Goal: Task Accomplishment & Management: Use online tool/utility

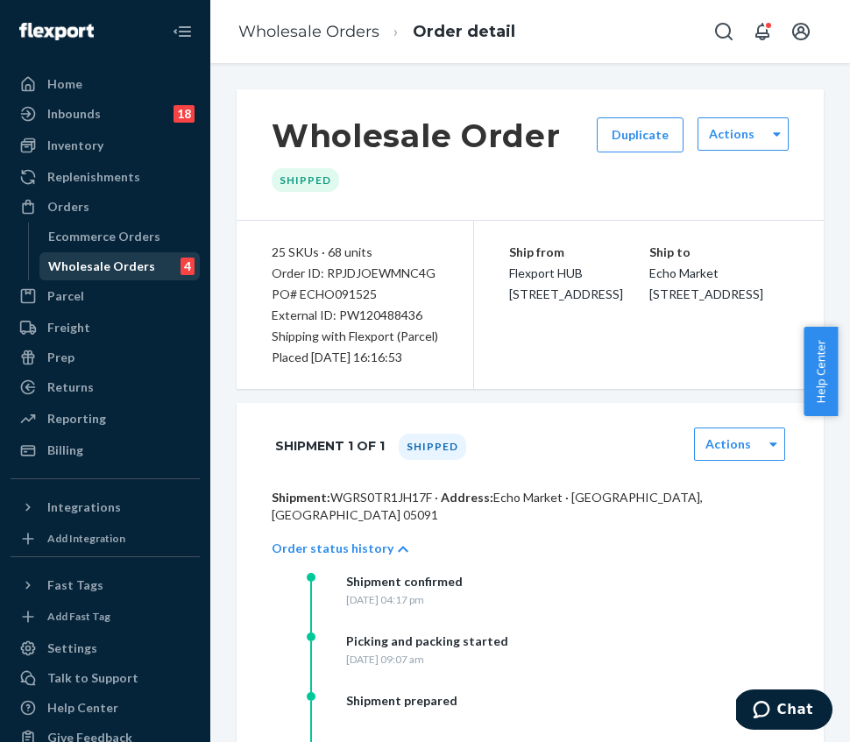
click at [90, 258] on div "Wholesale Orders" at bounding box center [101, 267] width 107 height 18
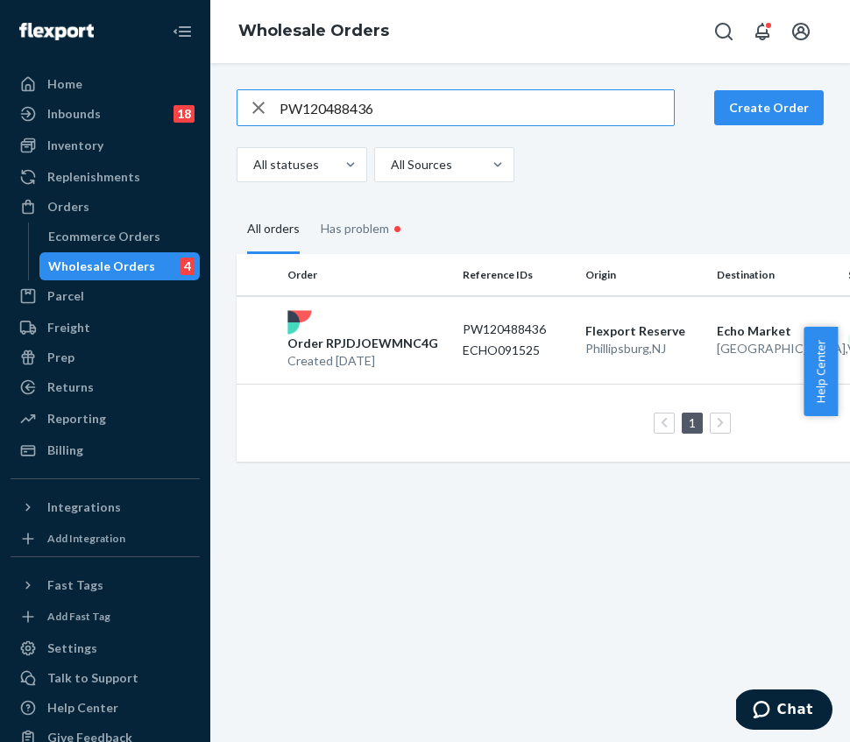
click at [367, 93] on input "PW120488436" at bounding box center [476, 107] width 394 height 35
click at [364, 104] on input "PW120488436" at bounding box center [476, 107] width 394 height 35
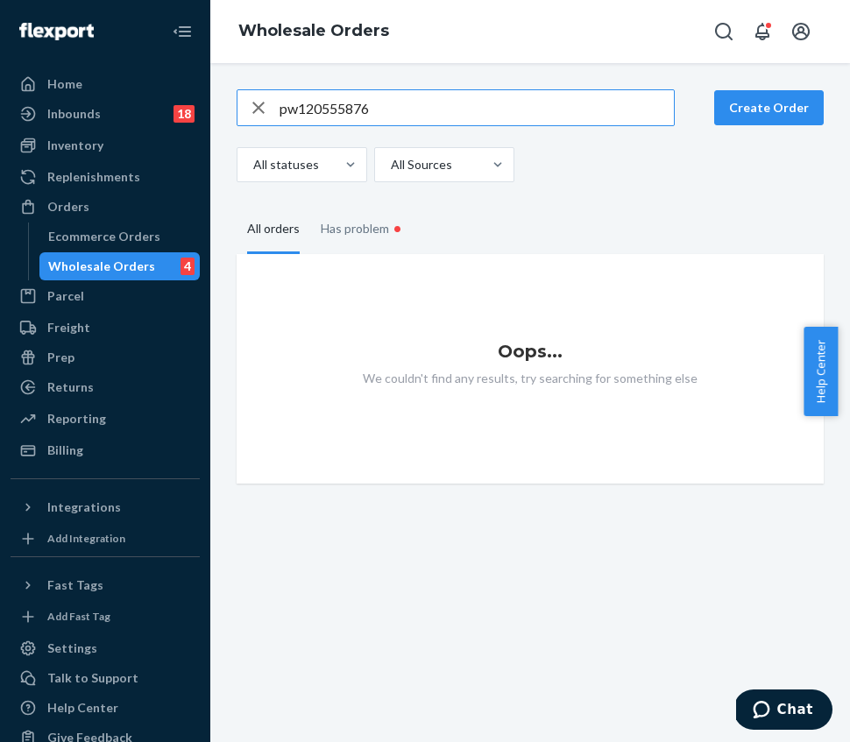
click at [325, 102] on input "pw120555876" at bounding box center [476, 107] width 394 height 35
type input "pw120555876"
click at [154, 233] on div "Ecommerce Orders" at bounding box center [120, 236] width 158 height 25
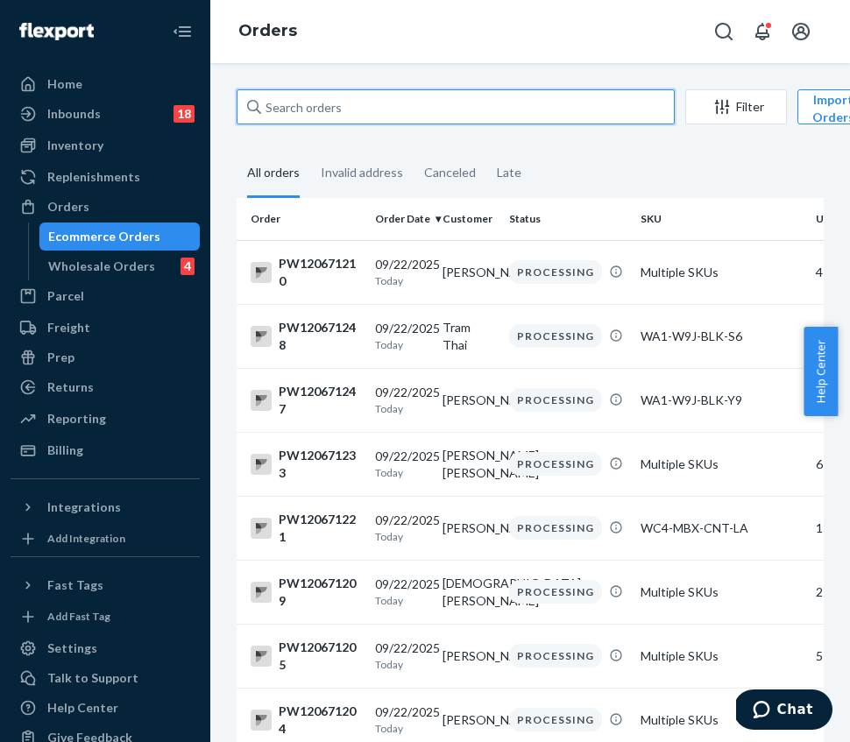
click at [315, 113] on input "text" at bounding box center [456, 106] width 438 height 35
paste input "PW120555876"
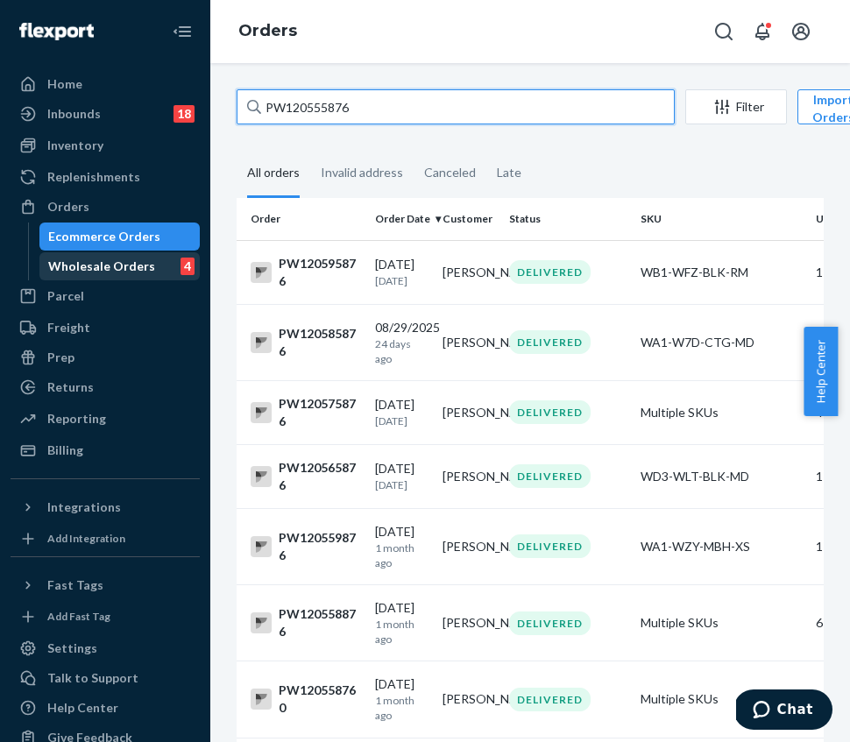
type input "PW120555876"
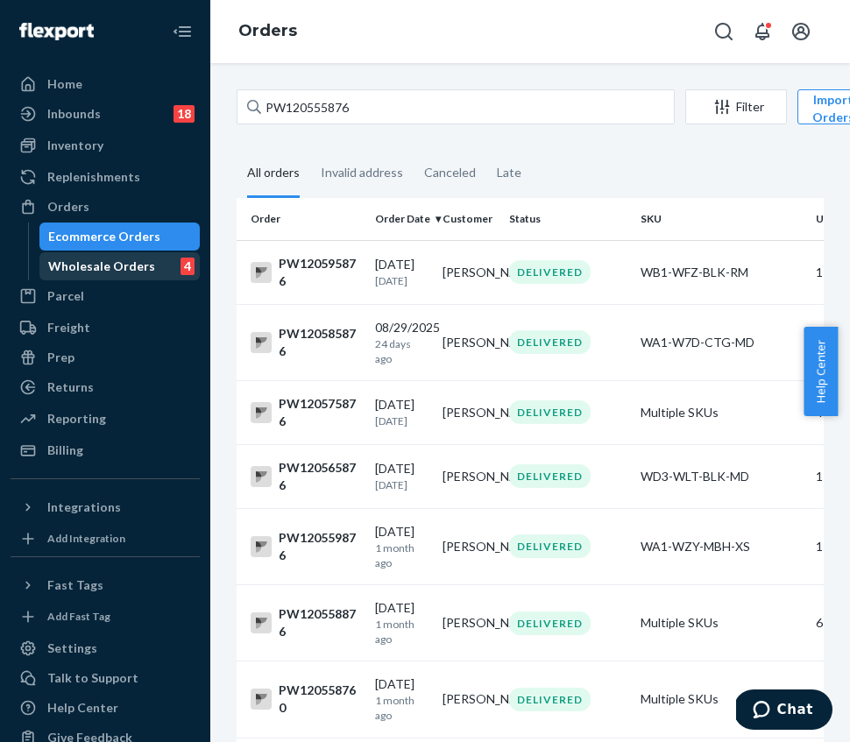
click at [134, 269] on div "Wholesale Orders" at bounding box center [101, 267] width 107 height 18
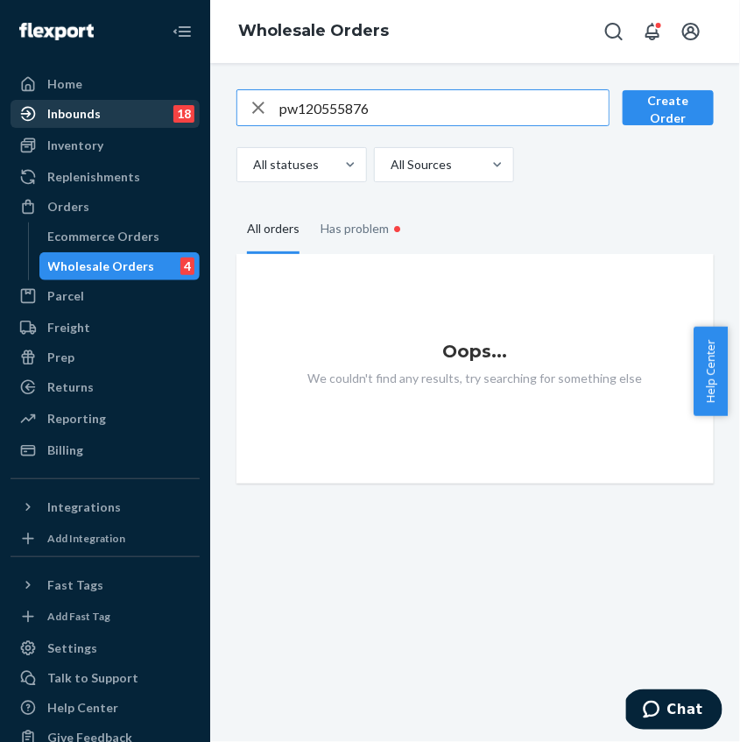
click at [72, 120] on div "Inbounds" at bounding box center [73, 114] width 53 height 18
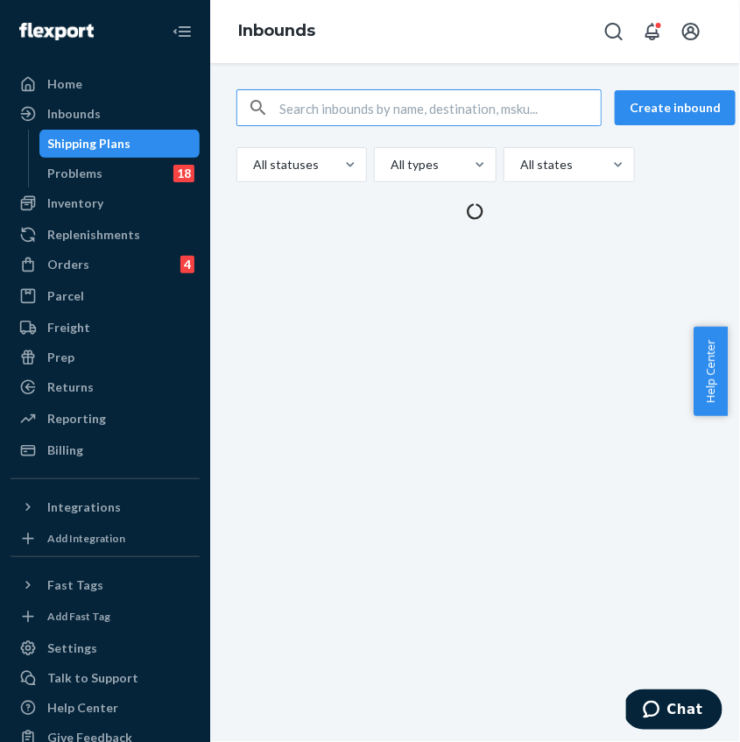
click at [343, 110] on input "text" at bounding box center [439, 107] width 321 height 35
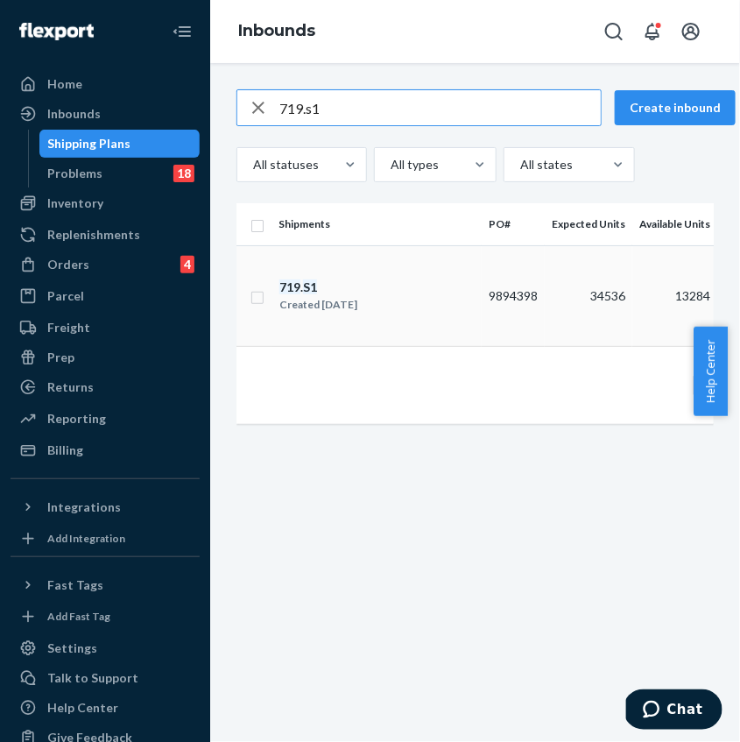
type input "719.s1"
click at [427, 314] on div "719 . S1 Created [DATE]" at bounding box center [377, 296] width 196 height 37
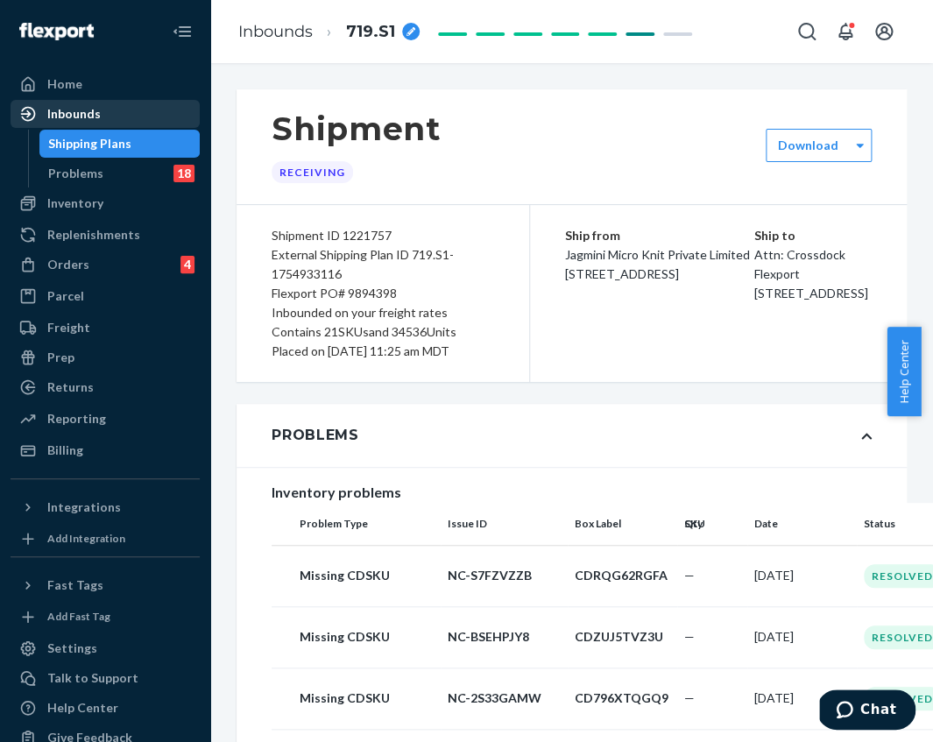
click at [74, 110] on div "Inbounds" at bounding box center [73, 114] width 53 height 18
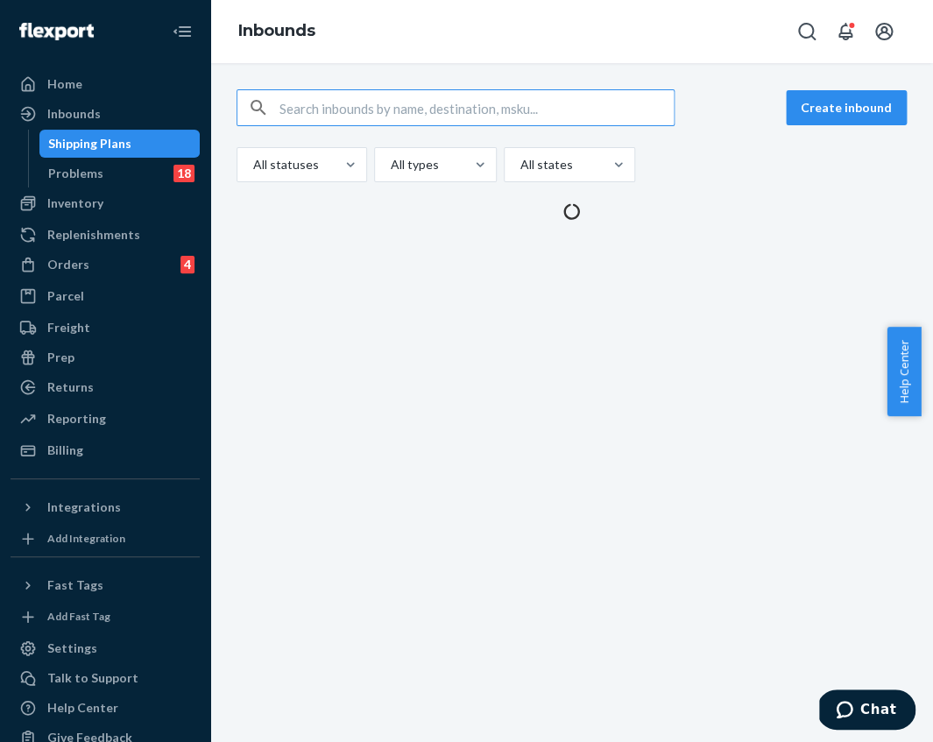
click at [424, 109] on input "text" at bounding box center [476, 107] width 394 height 35
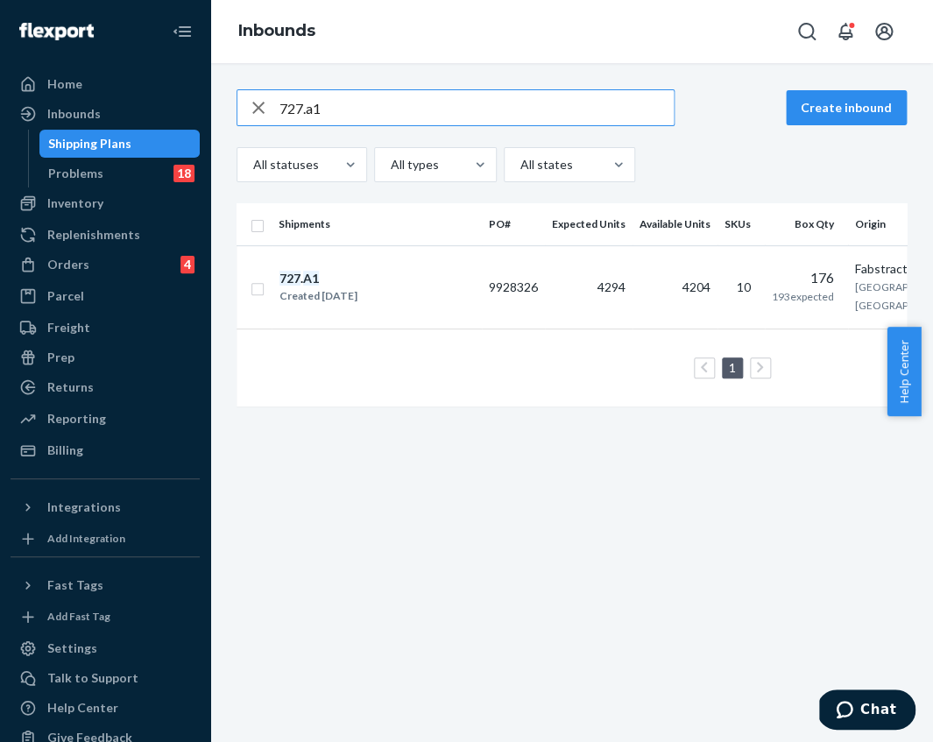
click at [415, 95] on input "727.a1" at bounding box center [476, 107] width 394 height 35
click at [414, 95] on input "727.a1" at bounding box center [476, 107] width 394 height 35
click at [412, 105] on input "727.a1" at bounding box center [476, 107] width 394 height 35
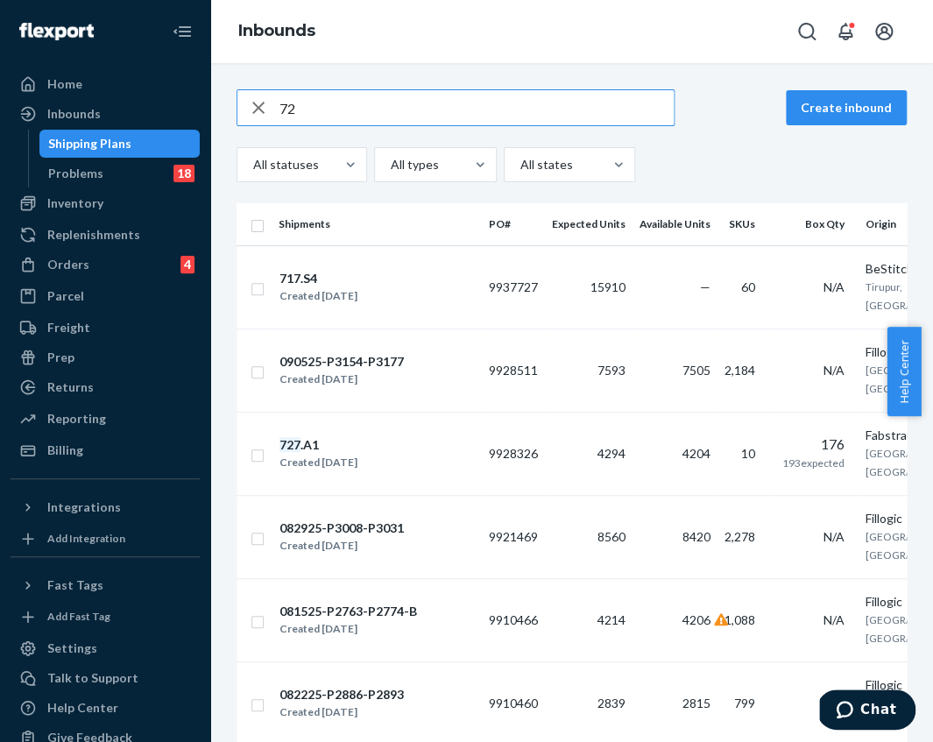
type input "7"
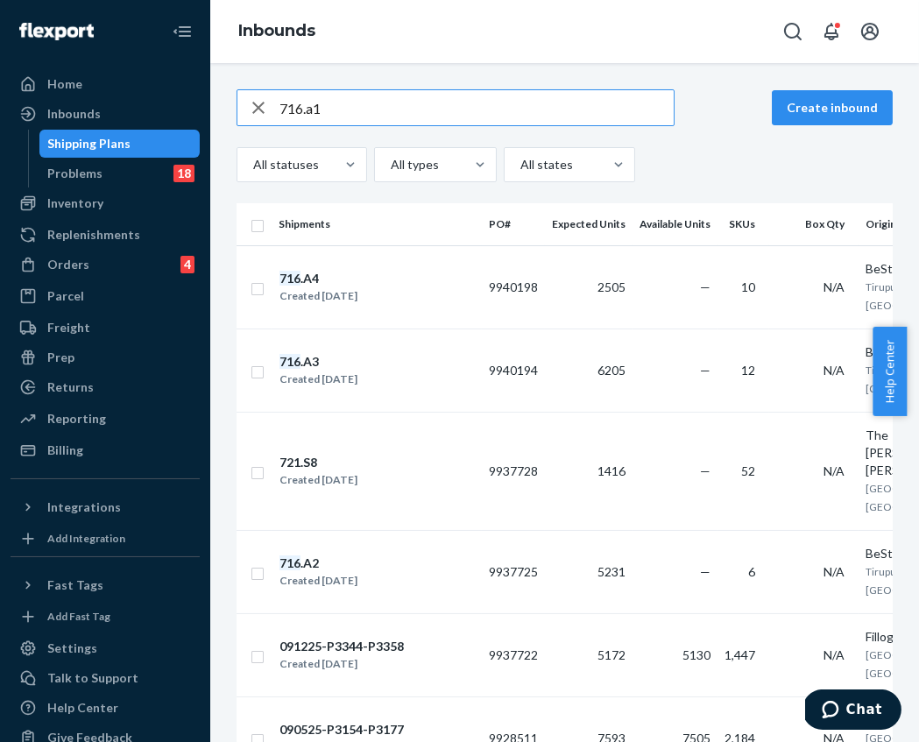
click at [350, 106] on input "716.a1" at bounding box center [476, 107] width 394 height 35
click at [350, 105] on input "716.a1" at bounding box center [476, 107] width 394 height 35
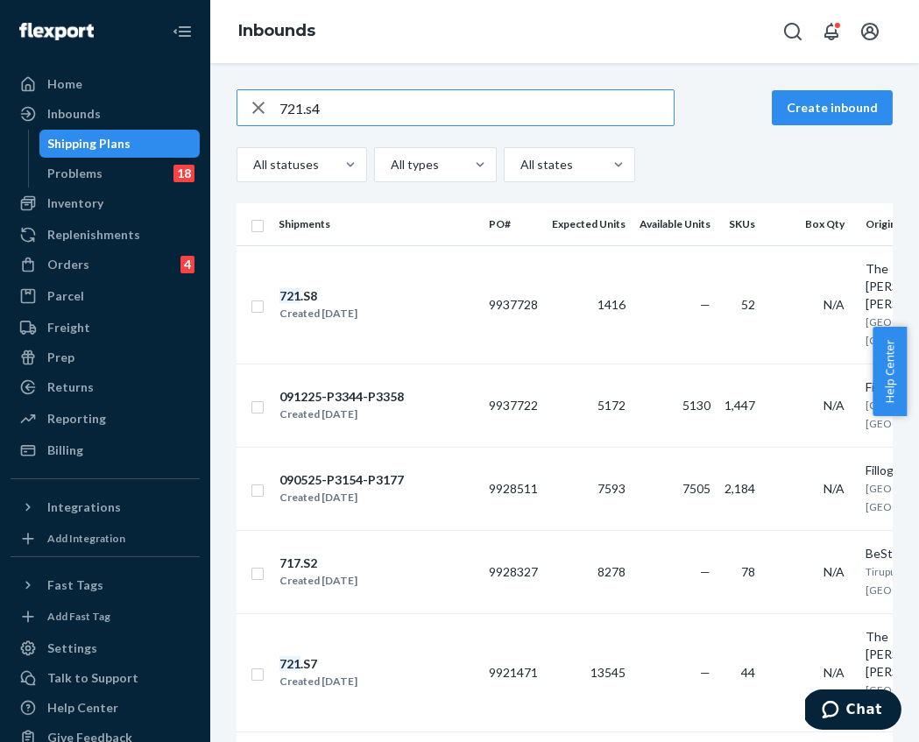
click at [379, 109] on input "721.s4" at bounding box center [476, 107] width 394 height 35
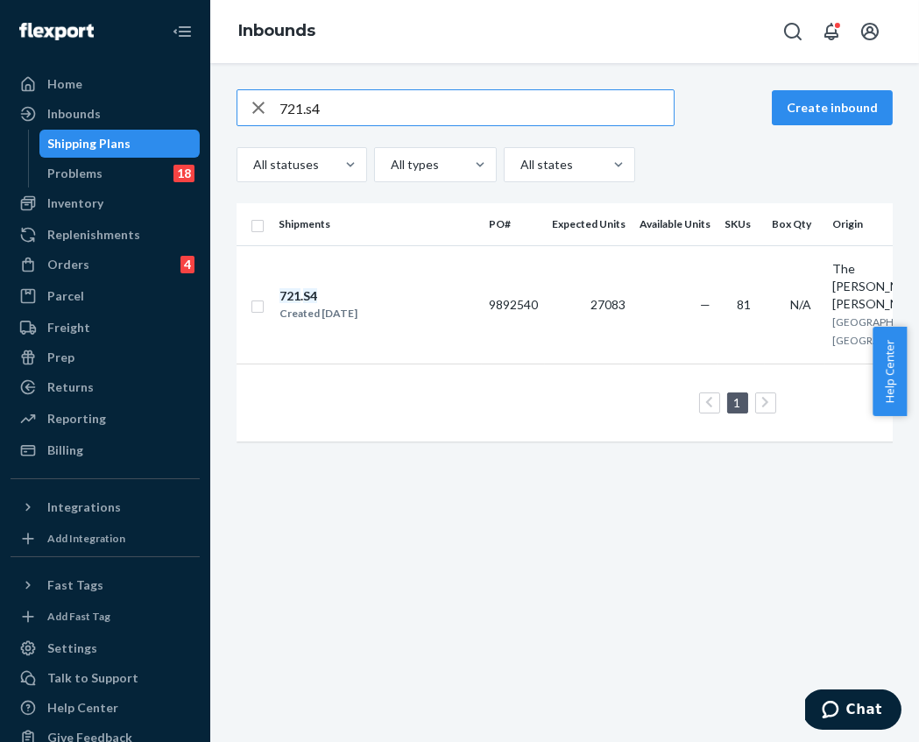
click at [378, 109] on input "721.s4" at bounding box center [476, 107] width 394 height 35
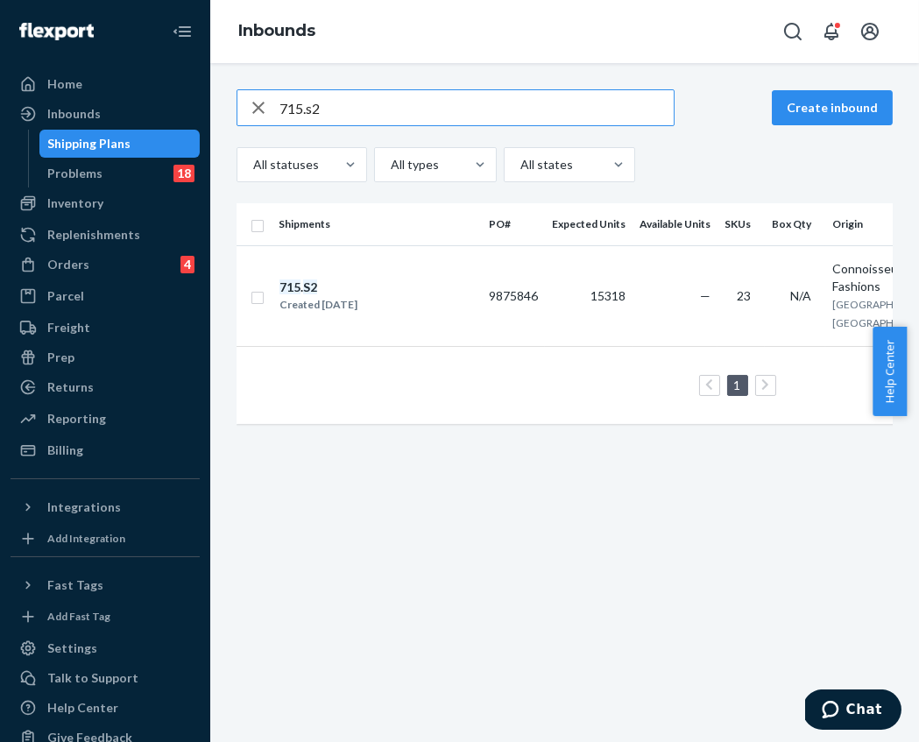
type input "715.s2"
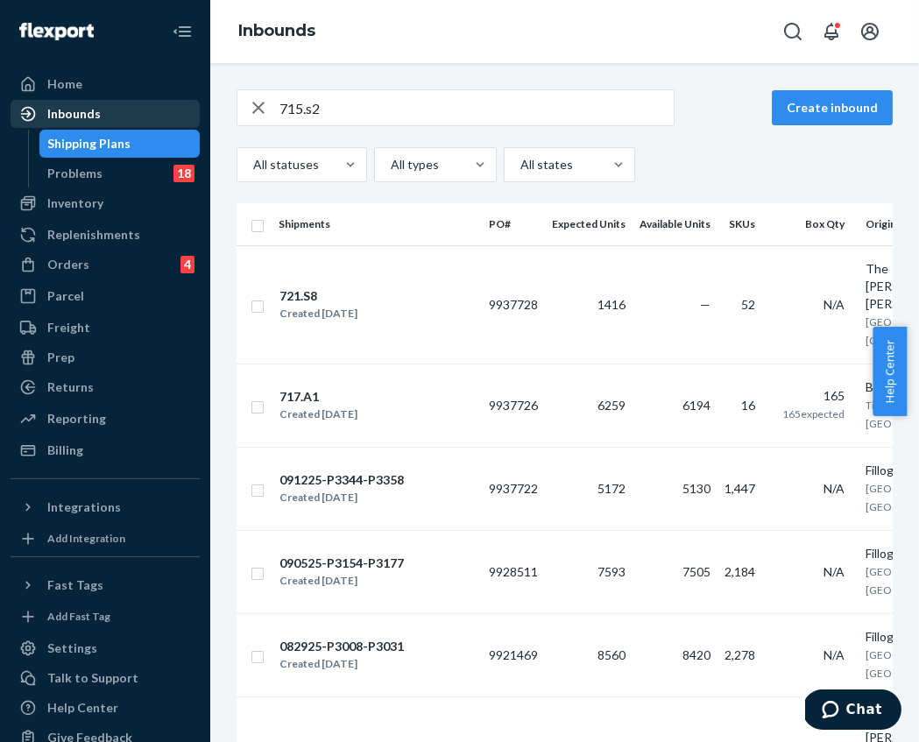
click at [88, 111] on div "Inbounds" at bounding box center [73, 114] width 53 height 18
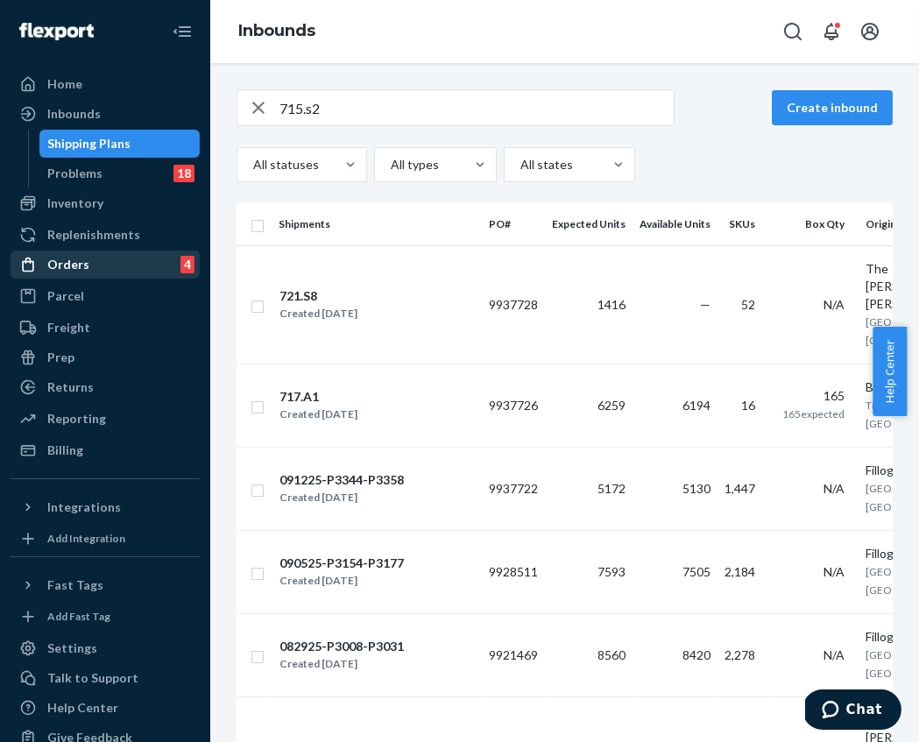
click at [85, 271] on div "Orders" at bounding box center [68, 265] width 42 height 18
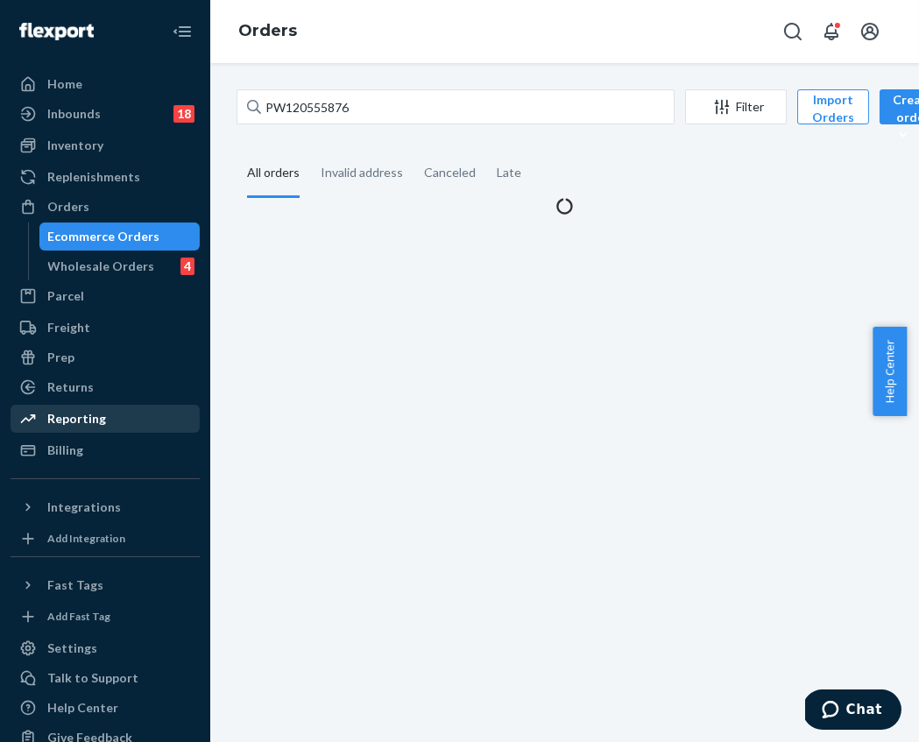
click at [111, 412] on div "Reporting" at bounding box center [105, 418] width 186 height 25
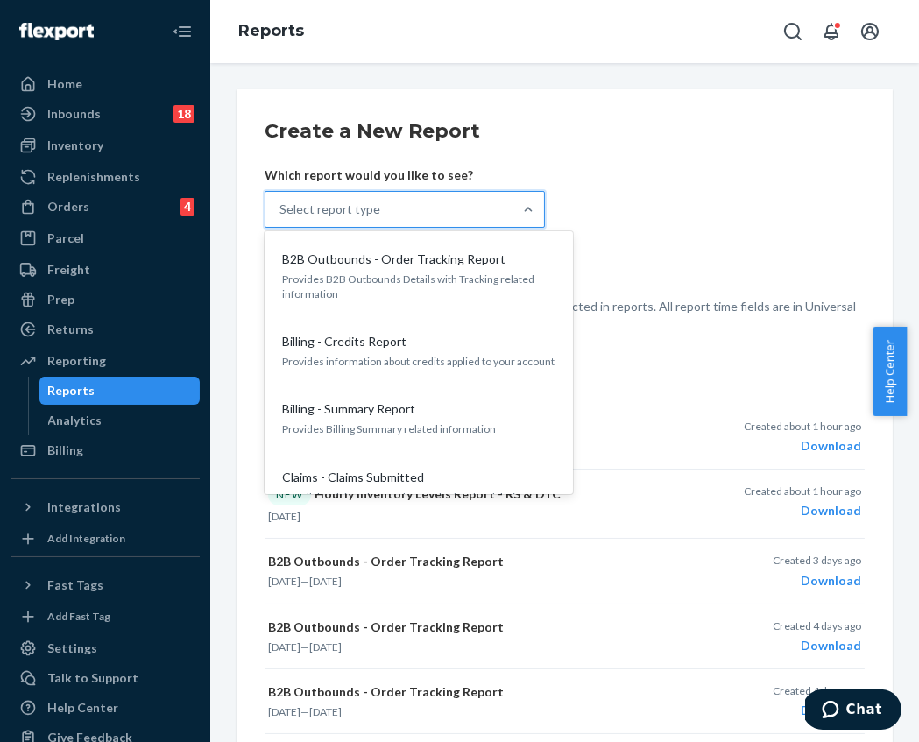
click at [428, 206] on div "Select report type" at bounding box center [388, 209] width 247 height 35
click at [281, 206] on input "option B2B Outbounds - Order Tracking Report focused, 1 of 32. 32 results avail…" at bounding box center [280, 210] width 2 height 18
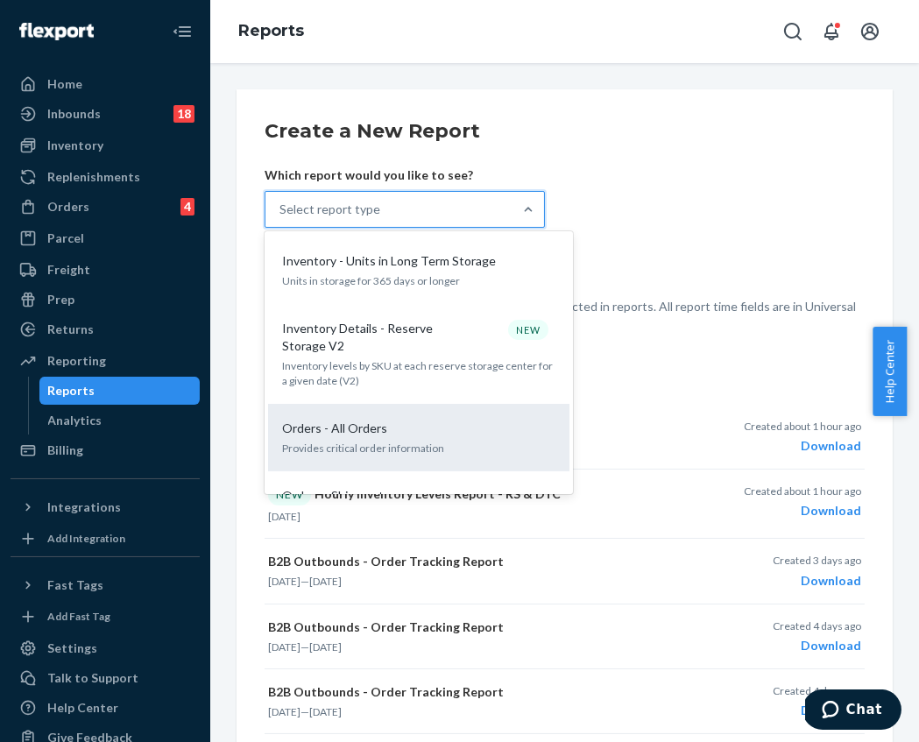
scroll to position [1369, 0]
click at [436, 418] on div "Orders - All Orders" at bounding box center [415, 427] width 280 height 18
click at [281, 218] on input "option Orders - All Orders focused, 19 of 32. 32 results available. Use Up and …" at bounding box center [280, 210] width 2 height 18
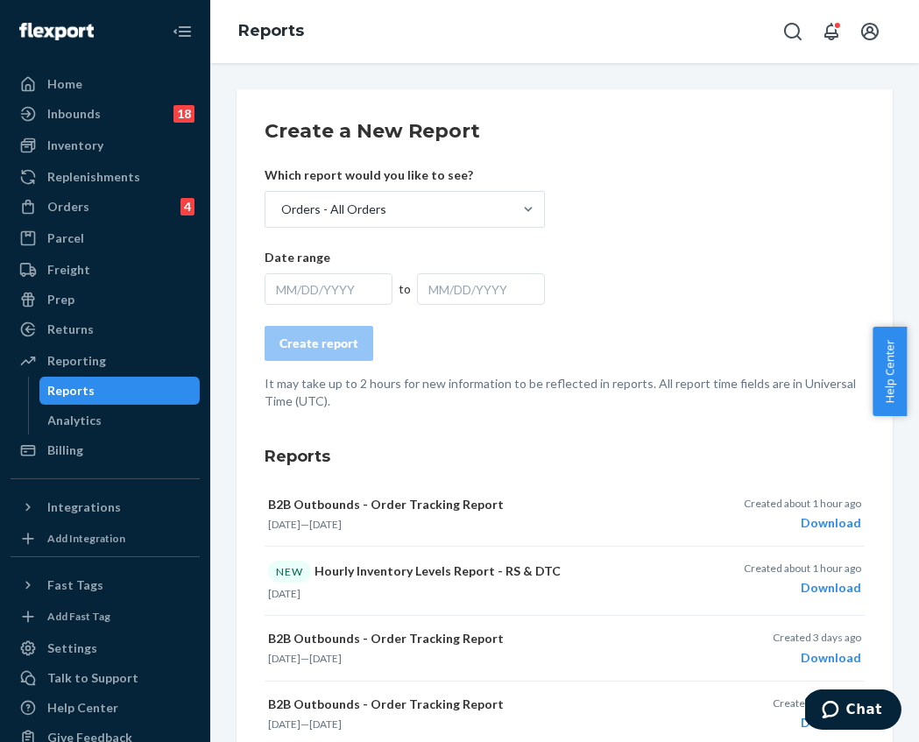
click at [337, 292] on div "MM/DD/YYYY" at bounding box center [329, 289] width 128 height 32
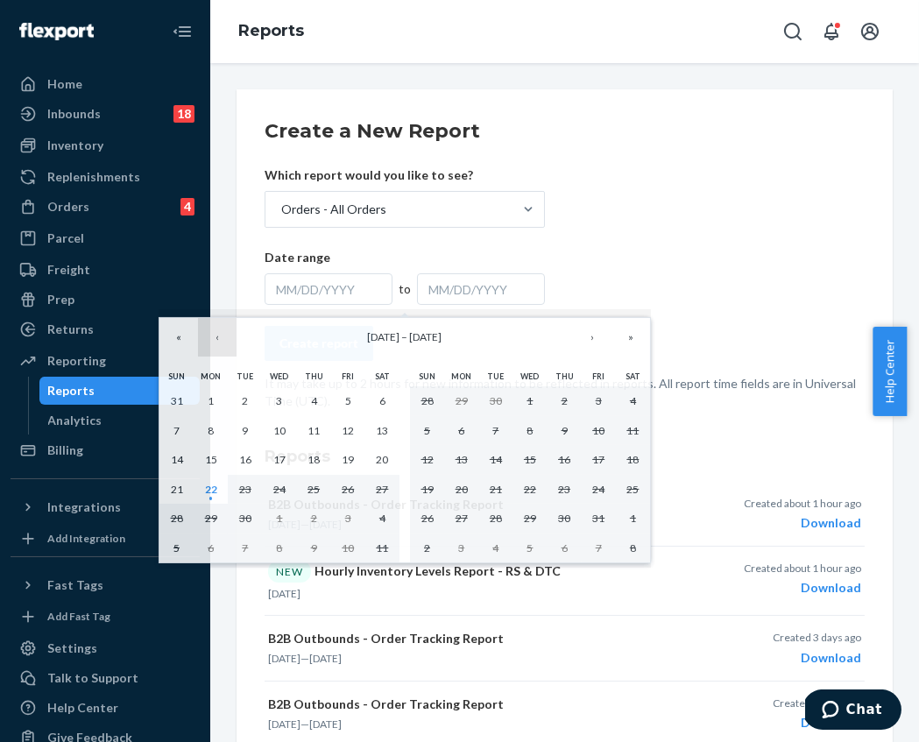
click at [213, 336] on button "‹" at bounding box center [217, 337] width 39 height 39
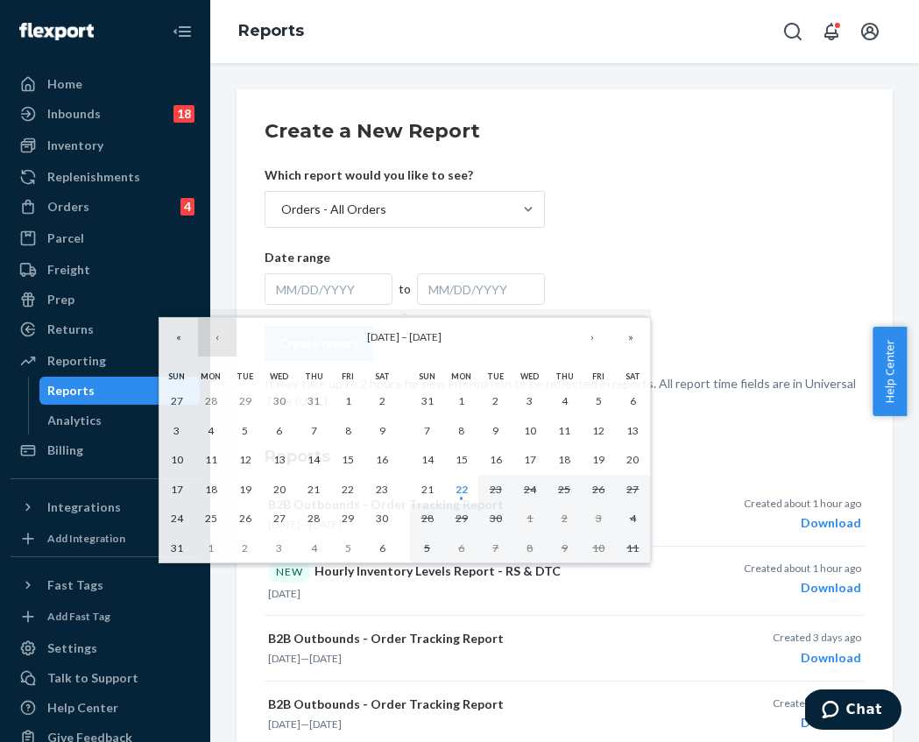
click at [213, 336] on button "‹" at bounding box center [217, 337] width 39 height 39
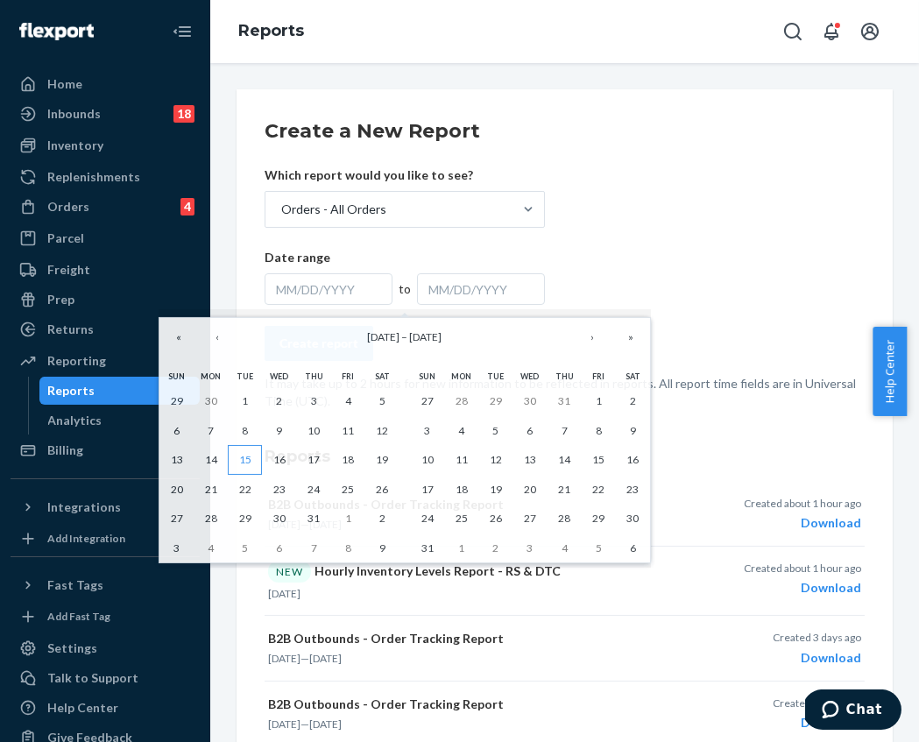
click at [240, 462] on abbr "15" at bounding box center [245, 459] width 12 height 13
click at [592, 341] on button "›" at bounding box center [592, 337] width 39 height 39
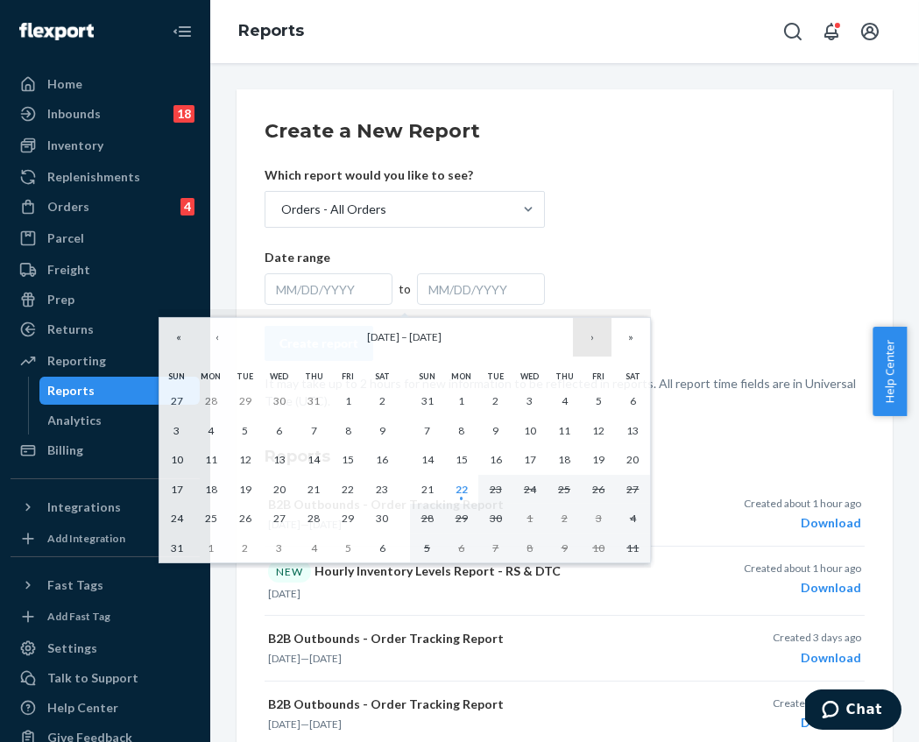
click at [592, 341] on button "›" at bounding box center [592, 337] width 39 height 39
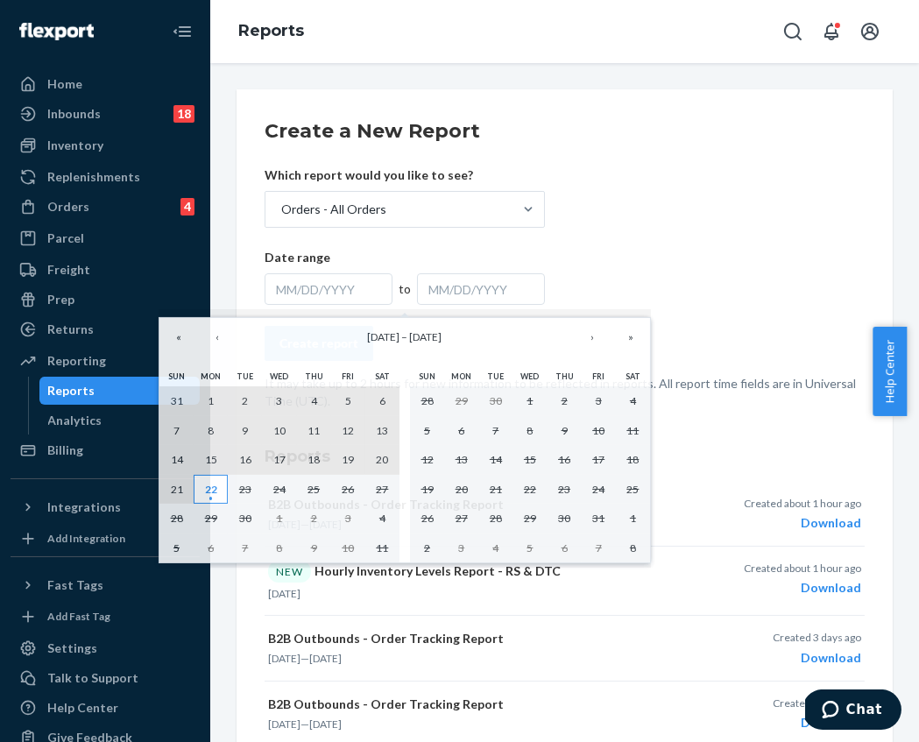
click at [205, 491] on abbr "22" at bounding box center [211, 489] width 12 height 13
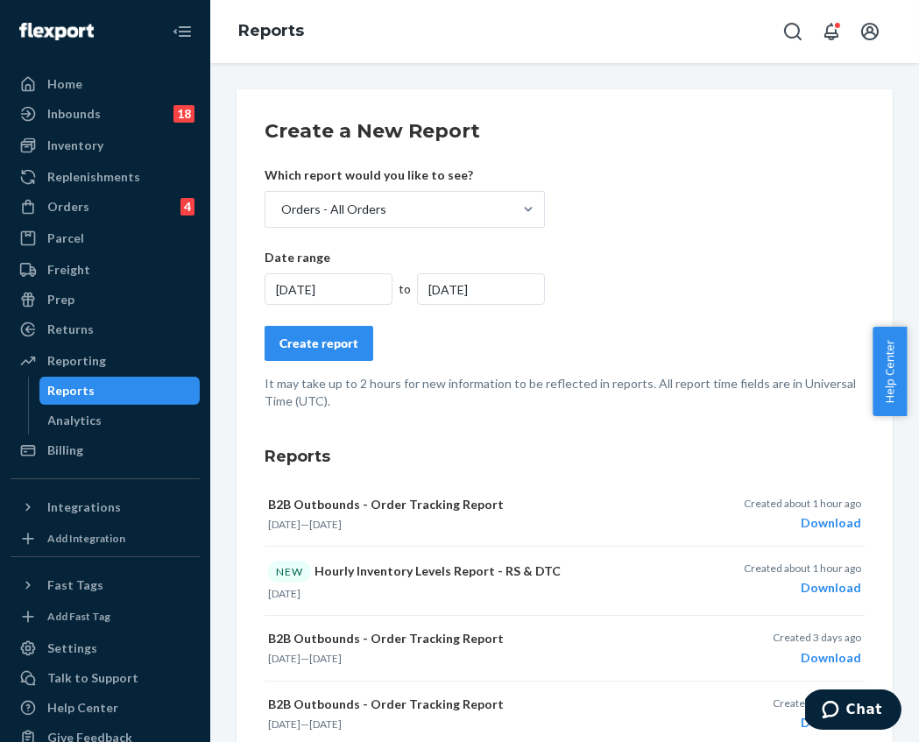
click at [289, 341] on div "Create report" at bounding box center [318, 344] width 79 height 18
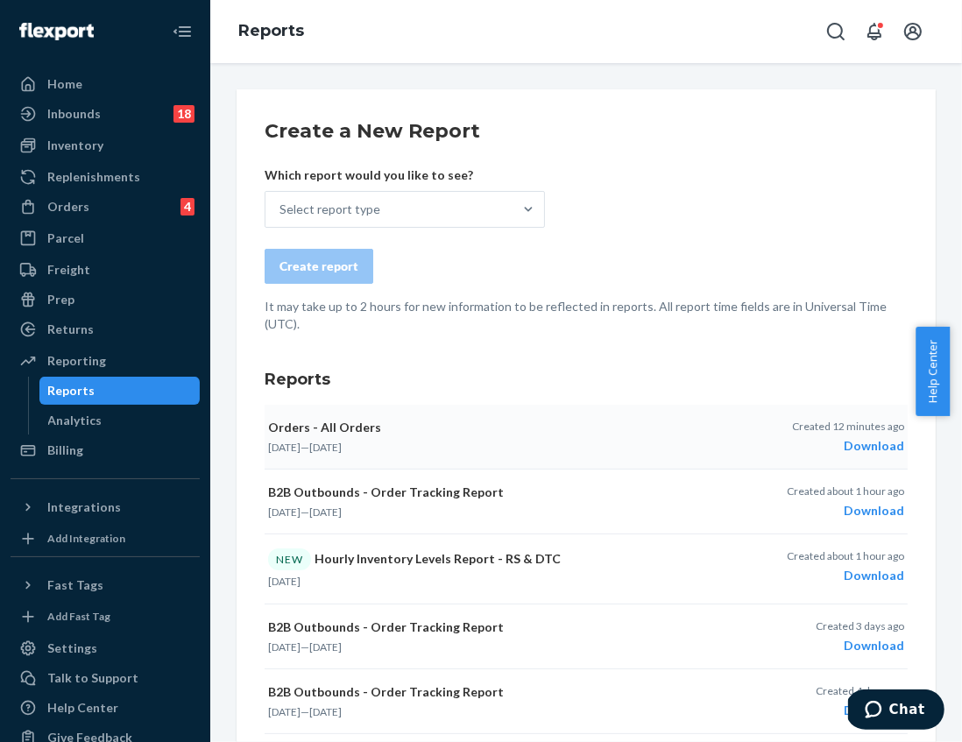
click at [860, 441] on div "Download" at bounding box center [848, 446] width 112 height 18
